Goal: Task Accomplishment & Management: Manage account settings

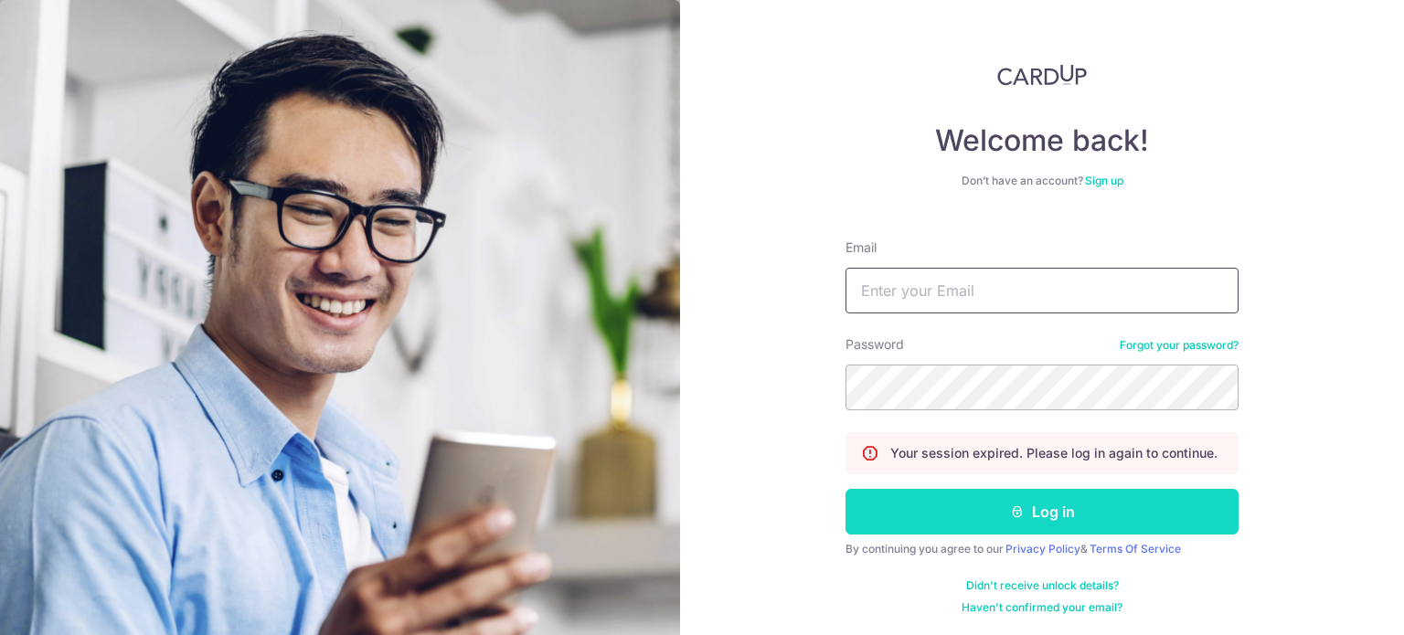
type input "[EMAIL_ADDRESS][DOMAIN_NAME]"
click at [968, 495] on button "Log in" at bounding box center [1041, 512] width 393 height 46
